Goal: Information Seeking & Learning: Learn about a topic

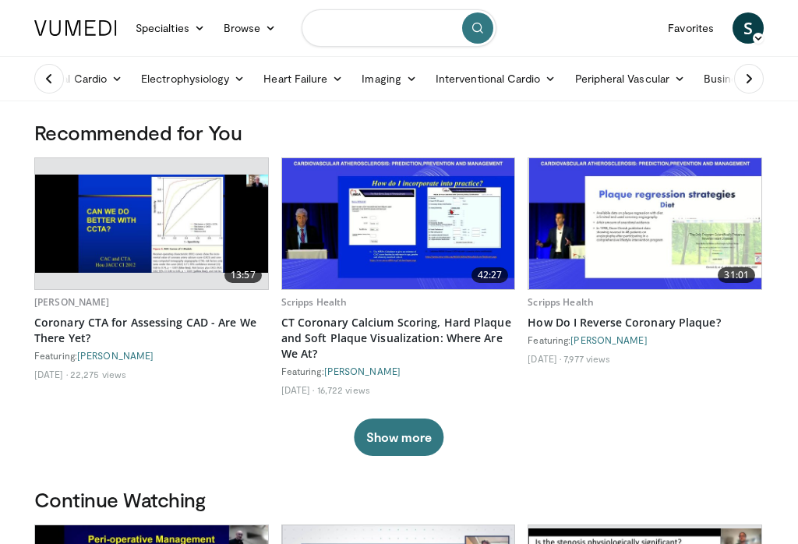
click at [365, 17] on input "Search topics, interventions" at bounding box center [399, 27] width 195 height 37
type input "**********"
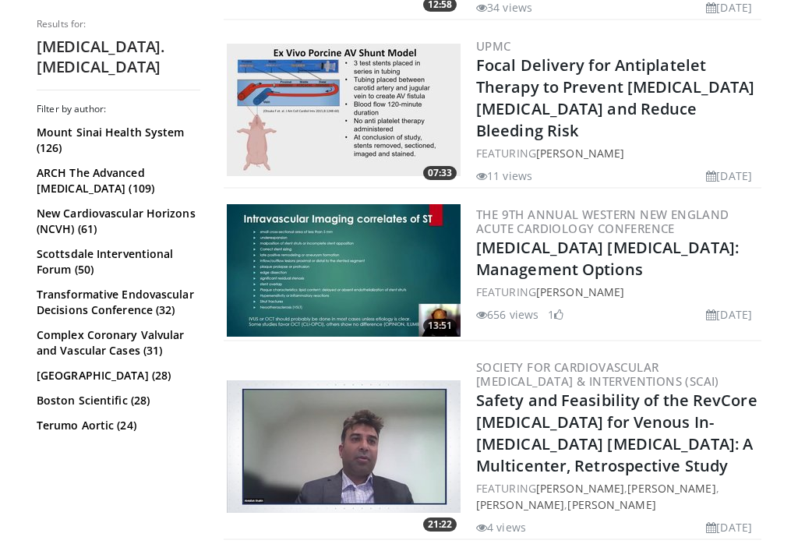
scroll to position [977, 0]
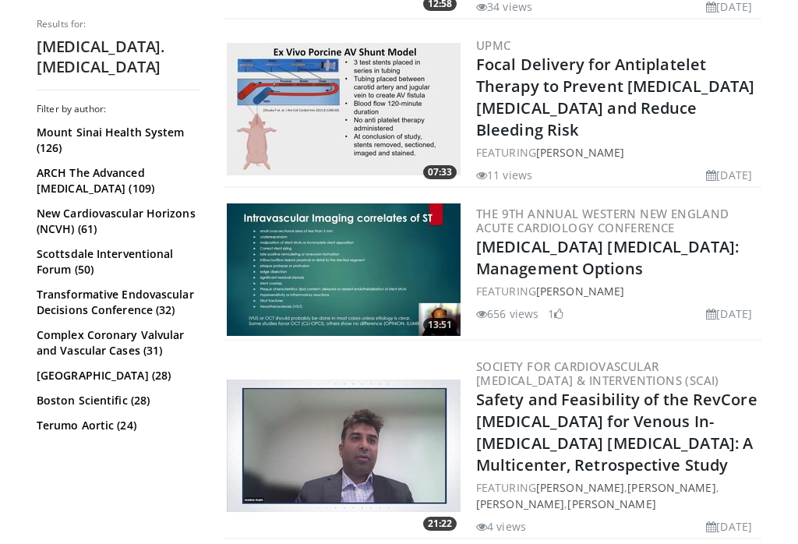
click at [371, 240] on img at bounding box center [344, 269] width 234 height 132
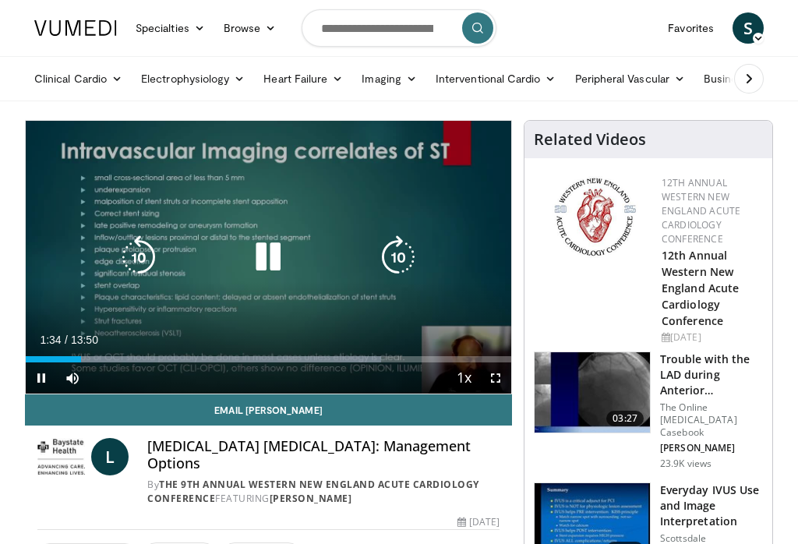
click at [270, 252] on icon "Video Player" at bounding box center [268, 257] width 44 height 44
click at [273, 257] on icon "Video Player" at bounding box center [268, 257] width 44 height 44
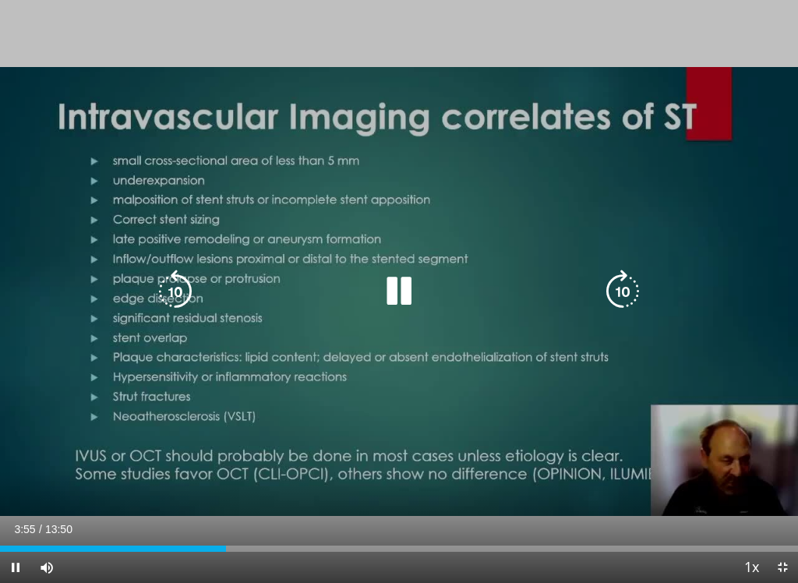
click at [416, 305] on icon "Video Player" at bounding box center [399, 292] width 44 height 44
click at [310, 288] on div "Video Player" at bounding box center [399, 291] width 478 height 31
click at [400, 287] on icon "Video Player" at bounding box center [399, 292] width 44 height 44
click at [282, 543] on div "Progress Bar" at bounding box center [409, 548] width 549 height 6
click at [171, 291] on icon "Video Player" at bounding box center [175, 292] width 44 height 44
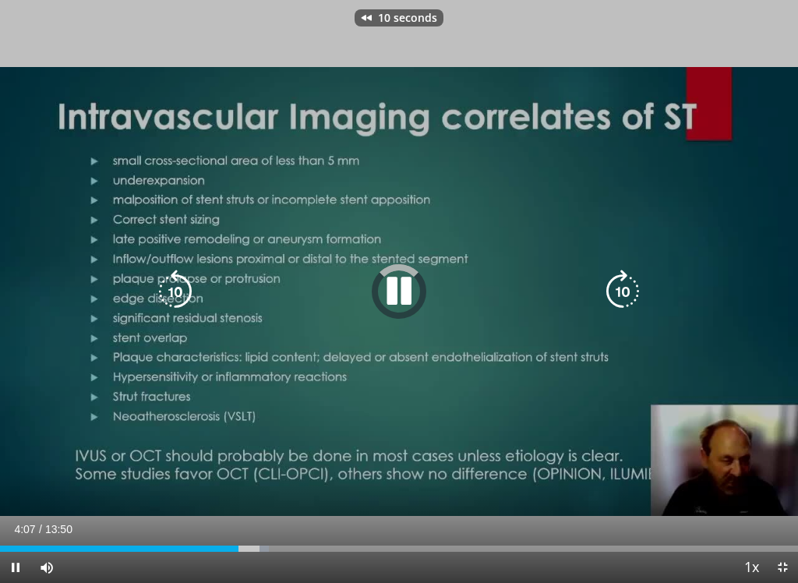
click at [178, 310] on icon "Video Player" at bounding box center [175, 292] width 44 height 44
click at [191, 295] on icon "Video Player" at bounding box center [175, 292] width 44 height 44
click at [609, 291] on icon "Video Player" at bounding box center [623, 292] width 44 height 44
click at [400, 290] on icon "Video Player" at bounding box center [399, 292] width 44 height 44
click at [405, 292] on icon "Video Player" at bounding box center [399, 292] width 44 height 44
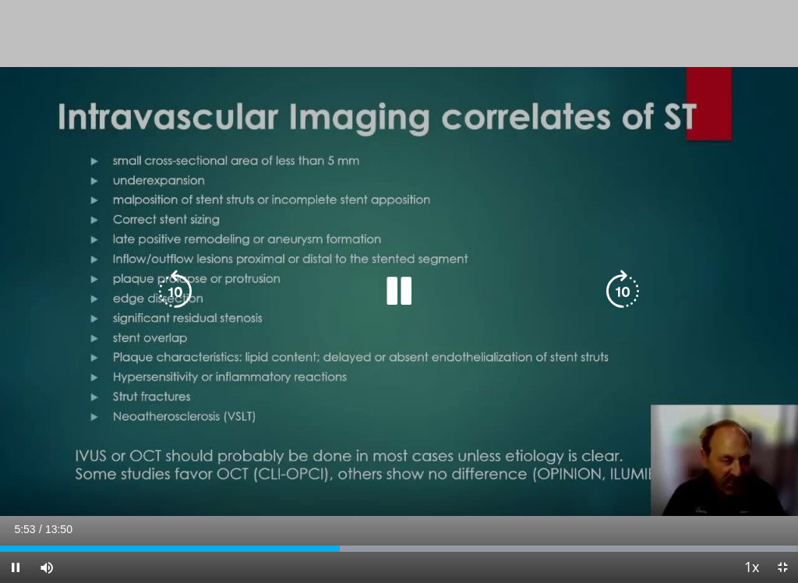
click at [367, 291] on div "Video Player" at bounding box center [399, 291] width 478 height 31
click at [374, 295] on div "Video Player" at bounding box center [399, 291] width 478 height 31
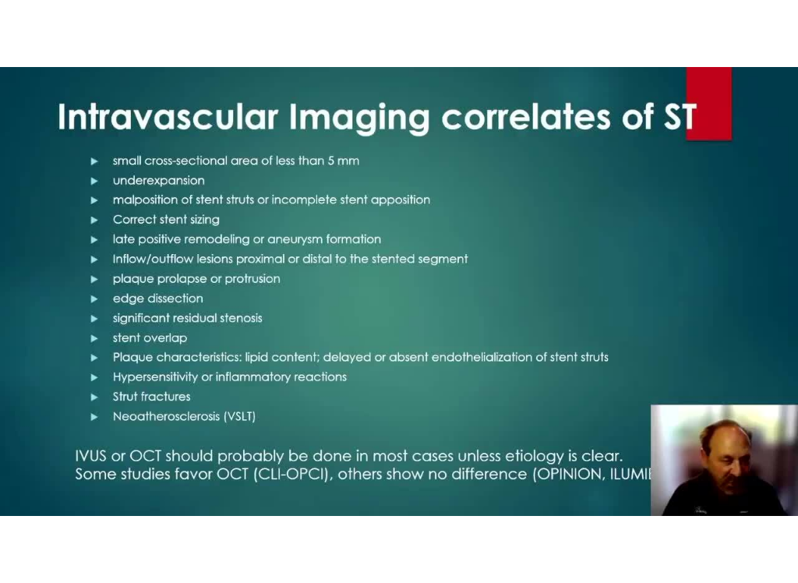
click at [404, 287] on icon "Video Player" at bounding box center [399, 292] width 44 height 44
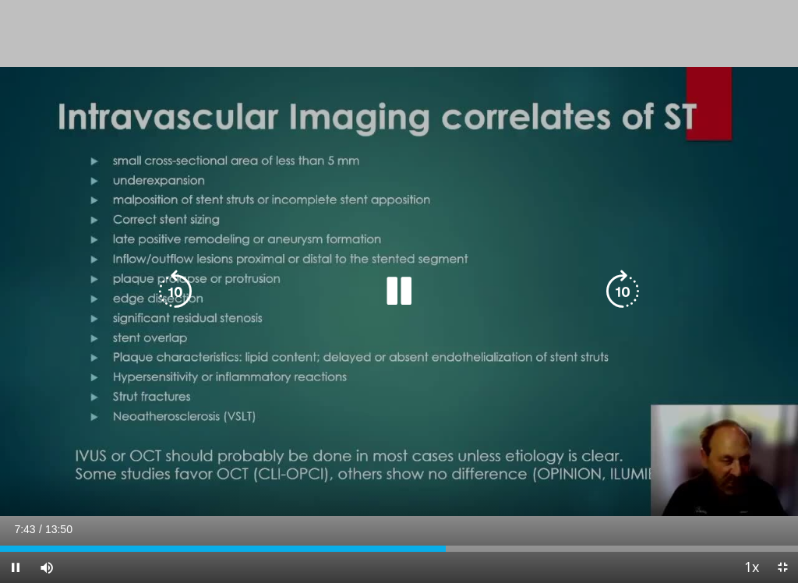
click at [394, 292] on icon "Video Player" at bounding box center [399, 292] width 44 height 44
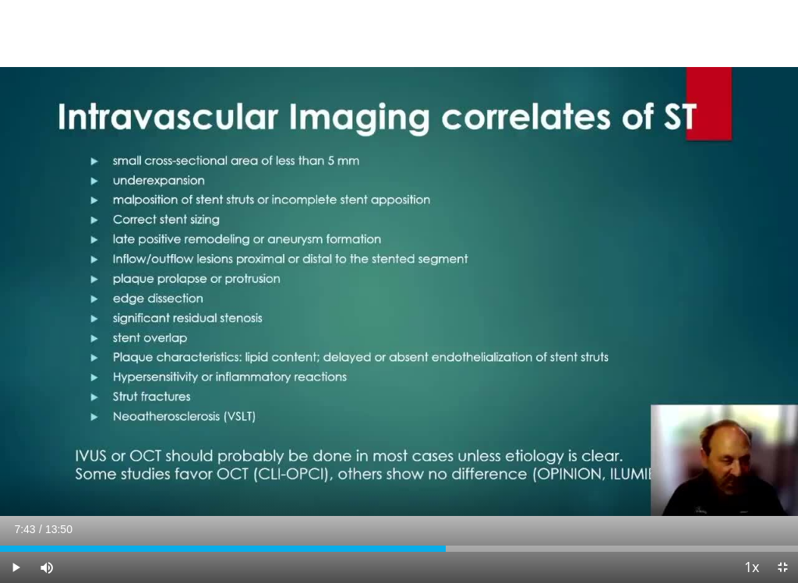
click at [62, 334] on div "10 seconds Tap to unmute" at bounding box center [399, 291] width 798 height 583
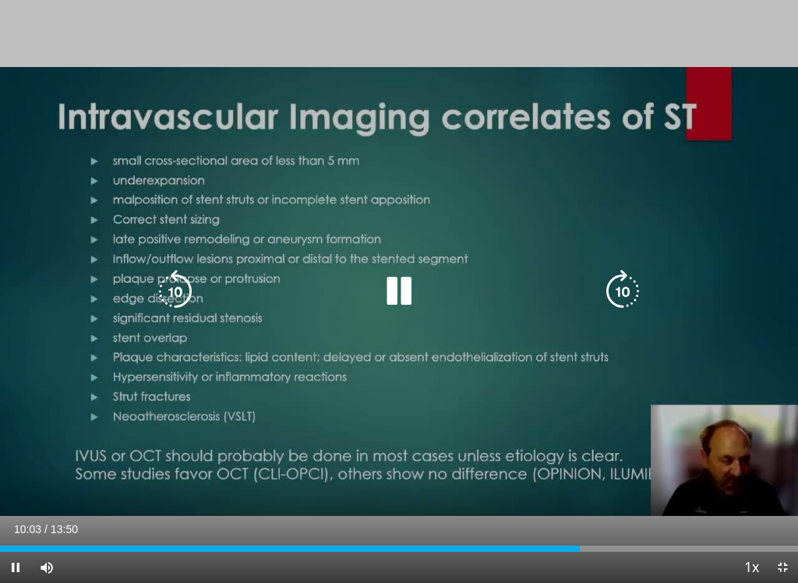
click at [400, 302] on icon "Video Player" at bounding box center [399, 292] width 44 height 44
click at [206, 354] on div "10 seconds Tap to unmute" at bounding box center [399, 291] width 798 height 583
click at [412, 293] on icon "Video Player" at bounding box center [399, 292] width 44 height 44
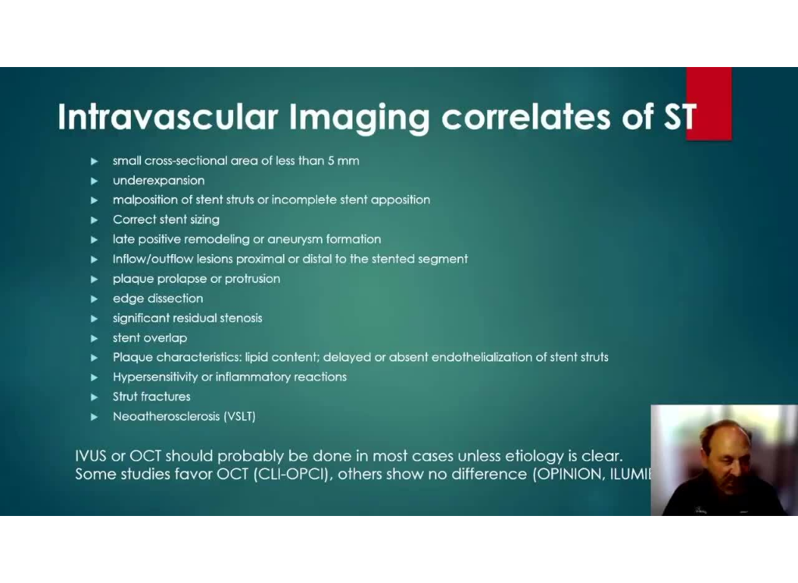
click at [404, 283] on icon "Video Player" at bounding box center [399, 292] width 44 height 44
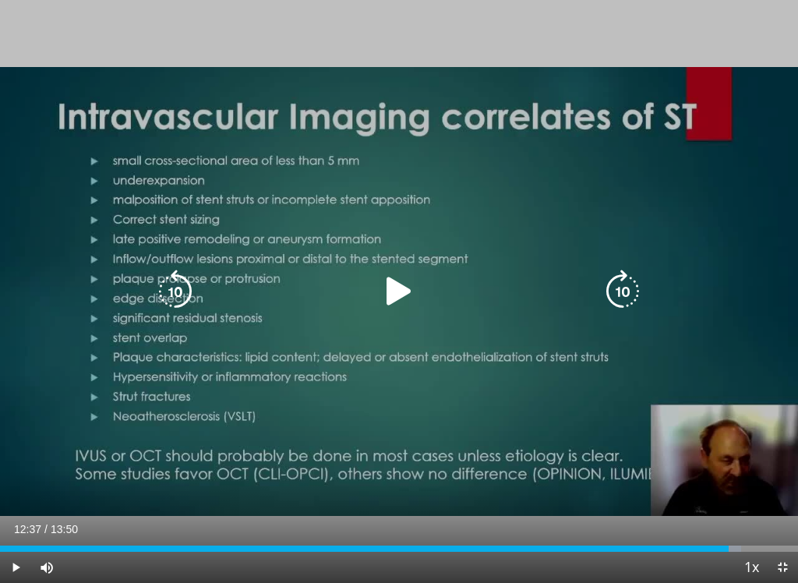
click at [378, 284] on icon "Video Player" at bounding box center [399, 292] width 44 height 44
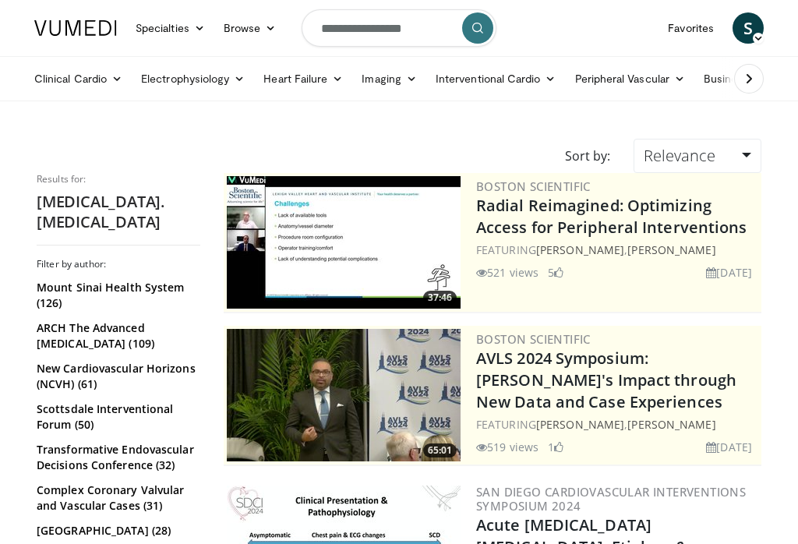
scroll to position [1001, 0]
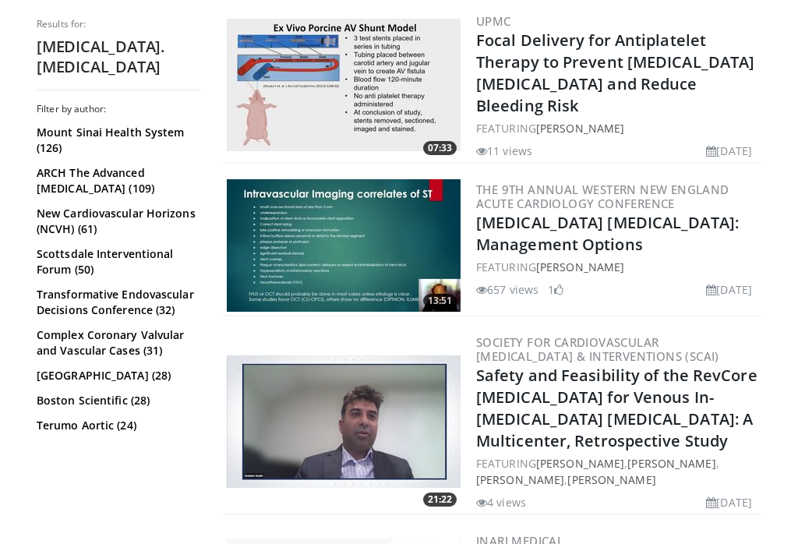
click at [326, 215] on img at bounding box center [344, 245] width 234 height 132
